Goal: Task Accomplishment & Management: Complete application form

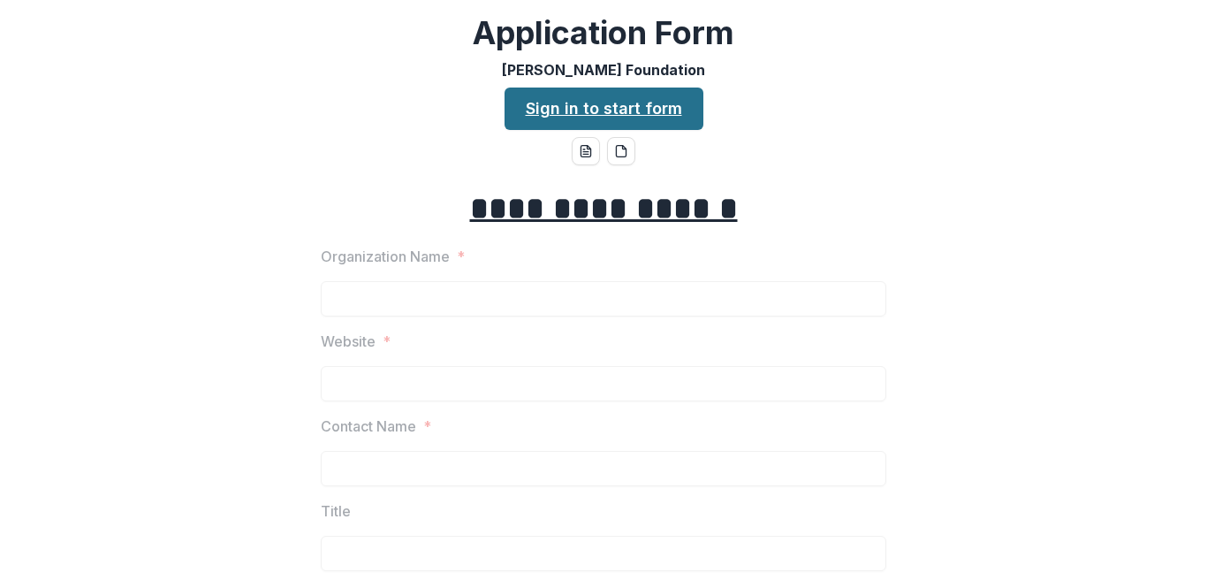
click at [652, 111] on link "Sign in to start form" at bounding box center [604, 108] width 199 height 42
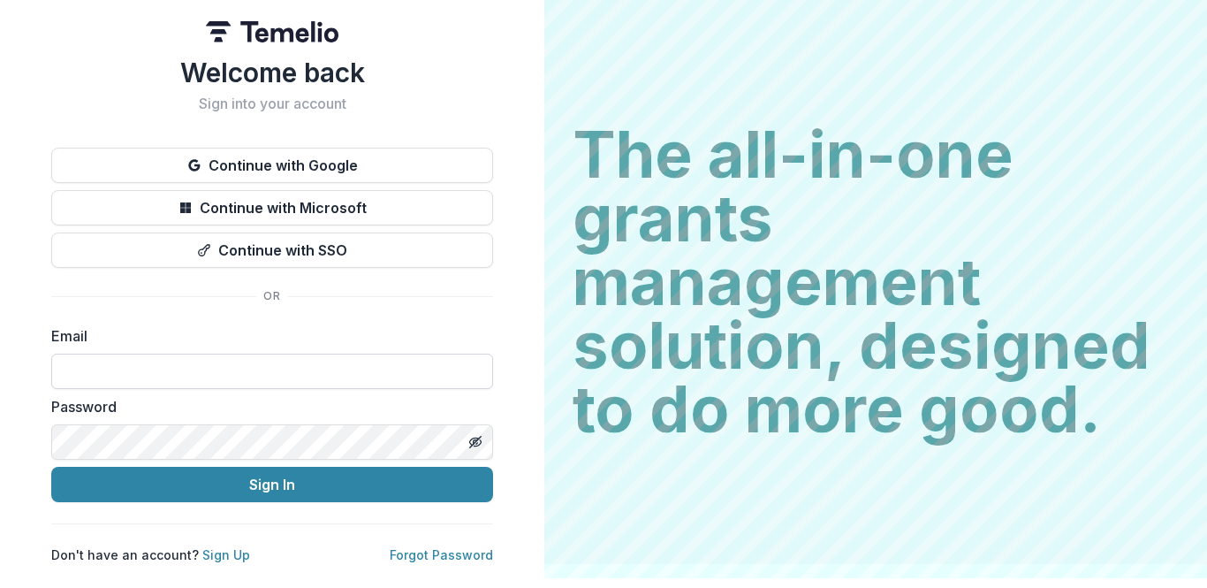
click at [139, 376] on input at bounding box center [272, 370] width 442 height 35
type input "**********"
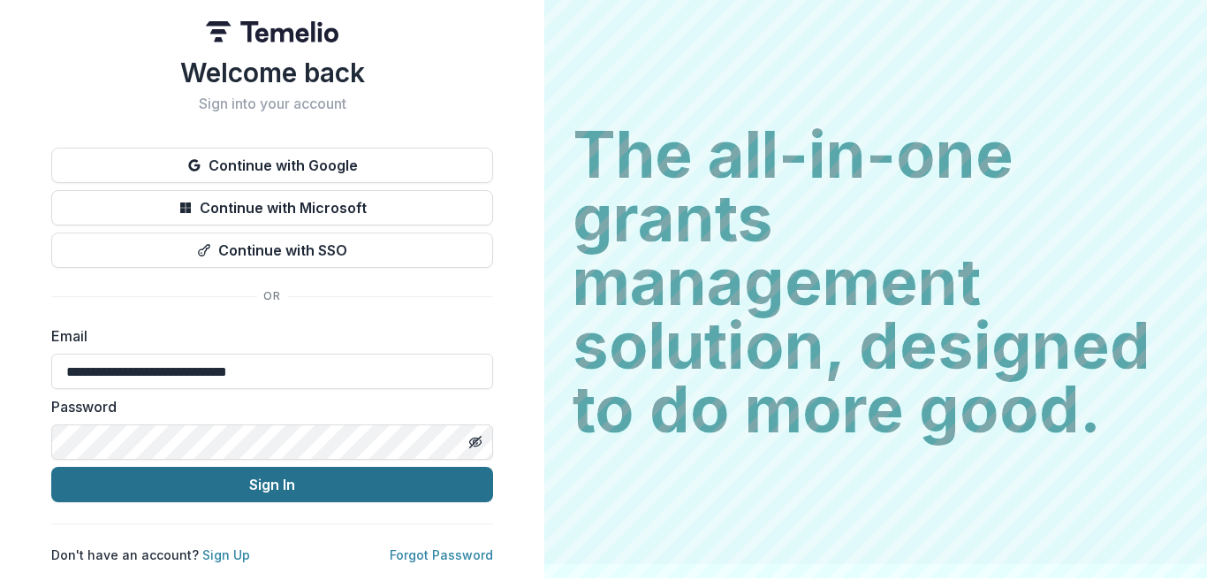
click at [271, 489] on button "Sign In" at bounding box center [272, 484] width 442 height 35
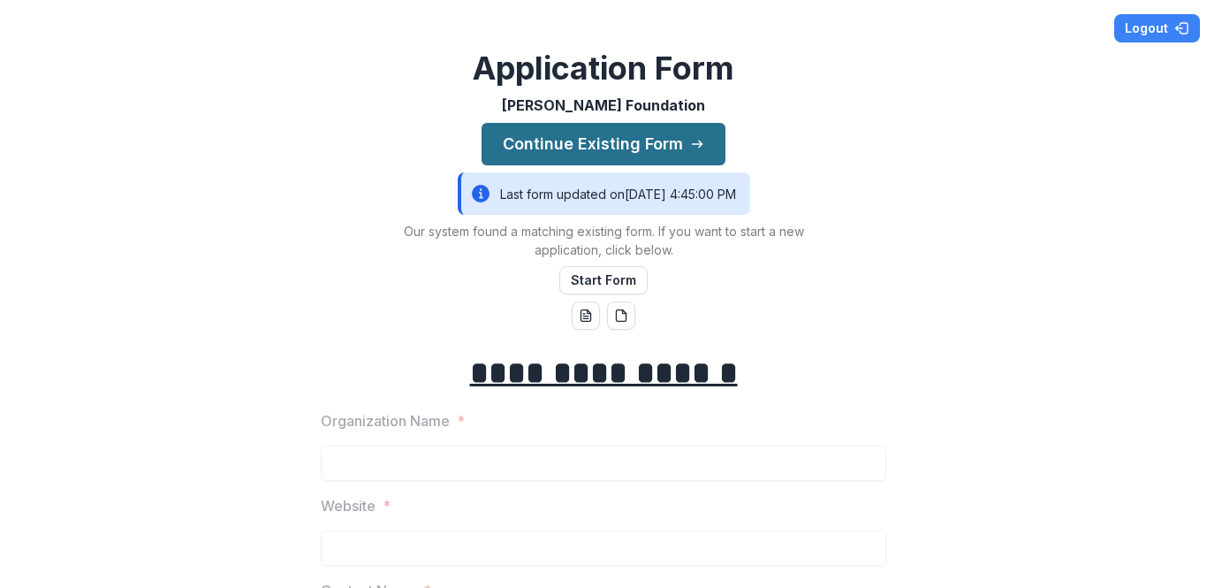
click at [615, 146] on button "Continue Existing Form" at bounding box center [604, 144] width 244 height 42
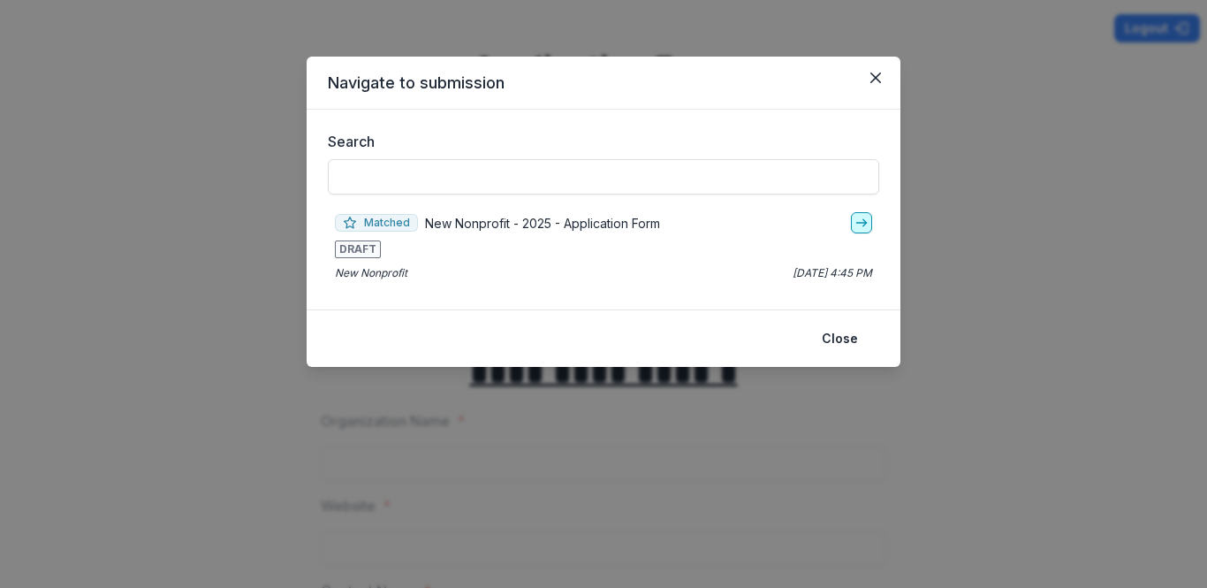
click at [863, 219] on polyline "go-to" at bounding box center [865, 222] width 4 height 7
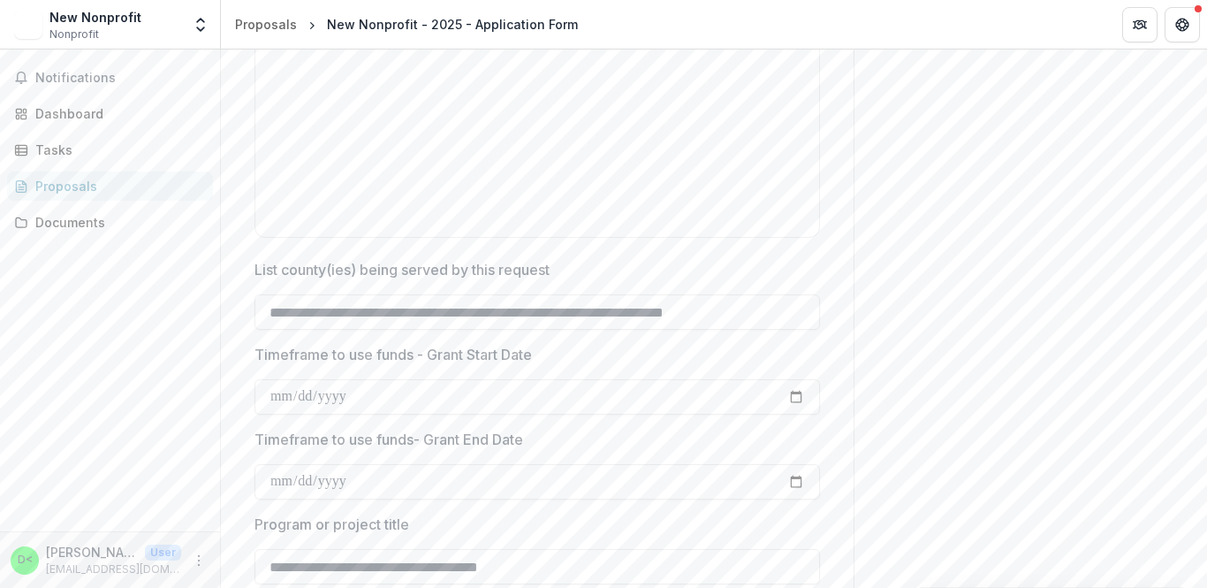
scroll to position [3334, 0]
